Goal: Book appointment/travel/reservation

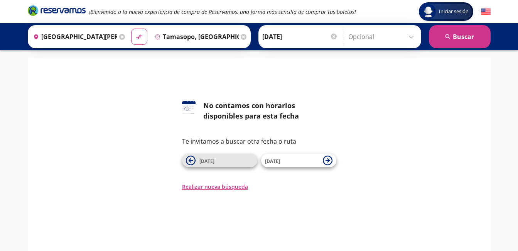
click at [189, 160] on icon at bounding box center [190, 160] width 4 height 4
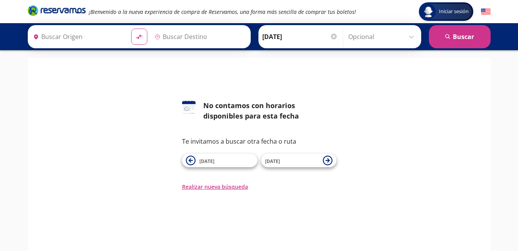
type input "[GEOGRAPHIC_DATA][PERSON_NAME], [GEOGRAPHIC_DATA][PERSON_NAME]"
type input "Tamasopo, [GEOGRAPHIC_DATA][PERSON_NAME]"
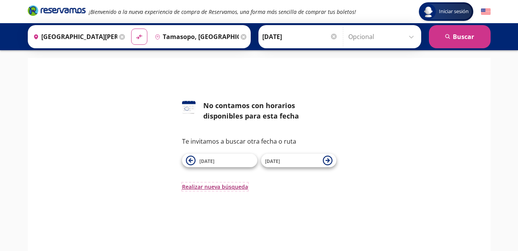
click at [216, 186] on button "Realizar nueva búsqueda" at bounding box center [215, 186] width 66 height 8
click at [213, 186] on button "Realizar nueva búsqueda" at bounding box center [215, 186] width 66 height 8
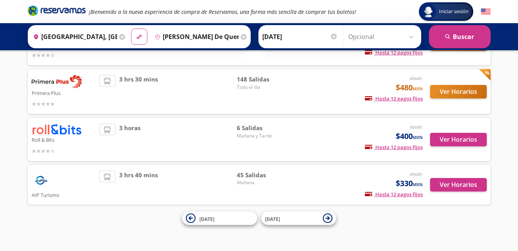
click at [85, 36] on input "[GEOGRAPHIC_DATA], [GEOGRAPHIC_DATA]" at bounding box center [73, 36] width 87 height 19
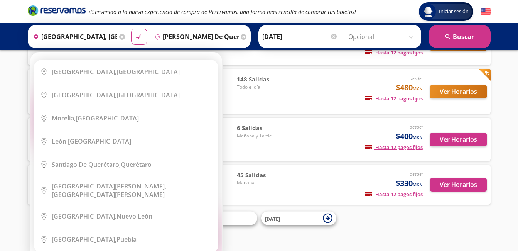
scroll to position [28, 0]
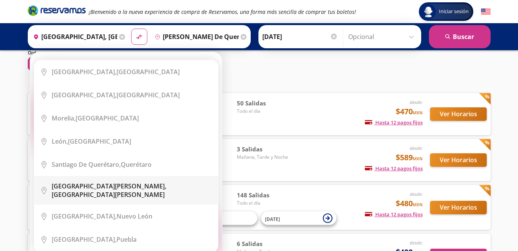
click at [100, 187] on div "[GEOGRAPHIC_DATA][PERSON_NAME], [GEOGRAPHIC_DATA][PERSON_NAME]" at bounding box center [132, 190] width 160 height 17
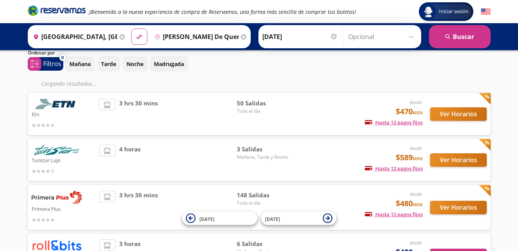
type input "[GEOGRAPHIC_DATA][PERSON_NAME], [GEOGRAPHIC_DATA][PERSON_NAME]"
click at [177, 36] on input "[PERSON_NAME] de Querétaro, [GEOGRAPHIC_DATA]" at bounding box center [195, 36] width 87 height 19
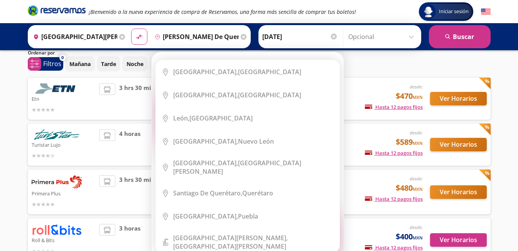
click at [177, 35] on input "[PERSON_NAME] de Querétaro, [GEOGRAPHIC_DATA]" at bounding box center [195, 36] width 87 height 19
click at [241, 36] on icon at bounding box center [244, 37] width 6 height 6
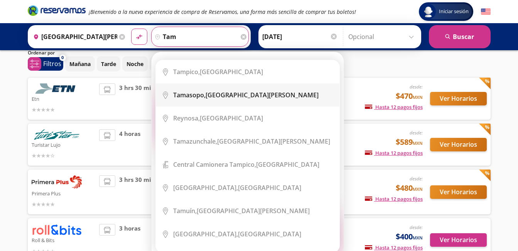
click at [186, 93] on b "Tamasopo," at bounding box center [189, 95] width 32 height 8
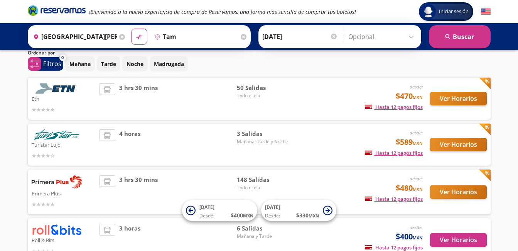
type input "Tamasopo, [GEOGRAPHIC_DATA][PERSON_NAME]"
click at [304, 37] on input "[DATE]" at bounding box center [300, 36] width 76 height 19
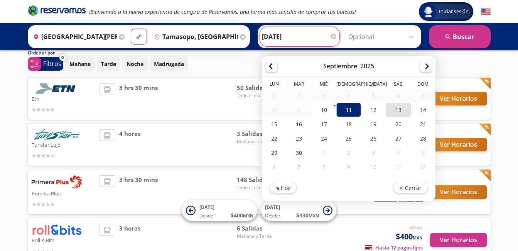
click at [398, 109] on div "13" at bounding box center [398, 110] width 25 height 14
type input "[DATE]"
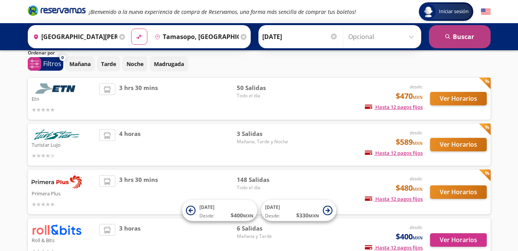
click at [458, 35] on button "search [GEOGRAPHIC_DATA]" at bounding box center [460, 36] width 62 height 23
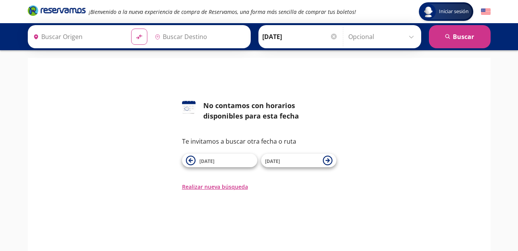
click at [277, 32] on input "[DATE]" at bounding box center [300, 36] width 76 height 19
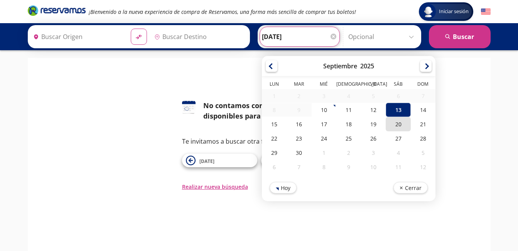
click at [397, 125] on div "20" at bounding box center [398, 124] width 25 height 14
type input "[DATE]"
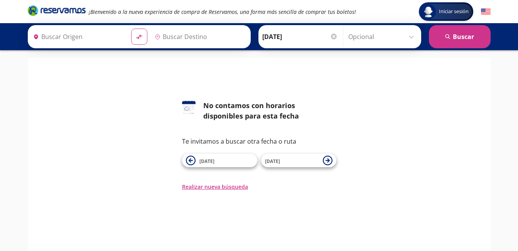
click at [86, 36] on input "Origen" at bounding box center [77, 36] width 95 height 19
